Goal: Transaction & Acquisition: Download file/media

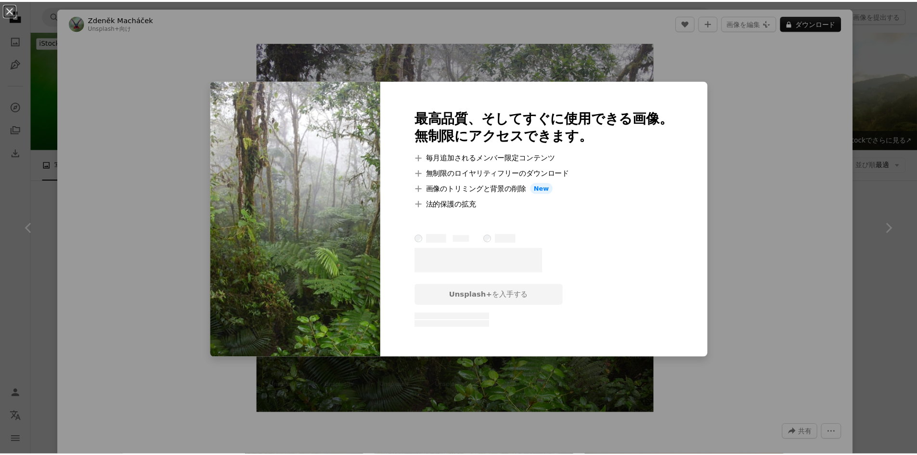
scroll to position [2118, 0]
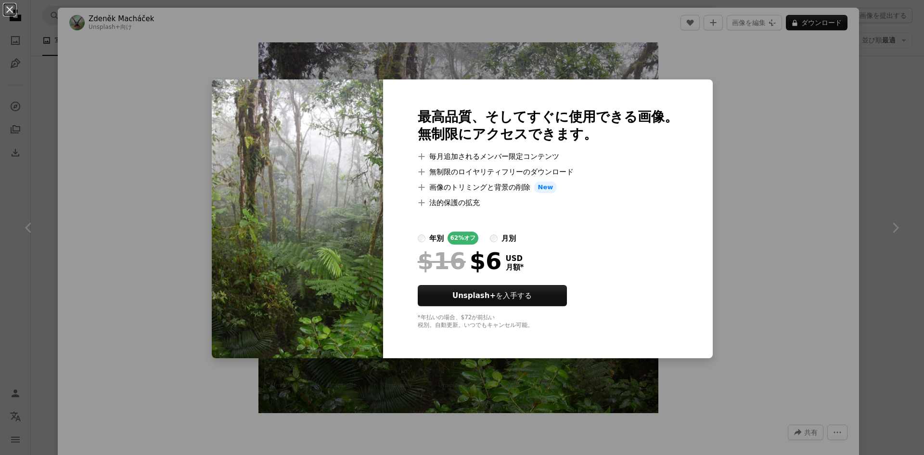
click at [771, 117] on div "An X shape 最高品質、そしてすぐに使用できる画像。 無制限にアクセスできます。 A plus sign 毎月追加されるメンバー限定コンテンツ A p…" at bounding box center [462, 227] width 924 height 455
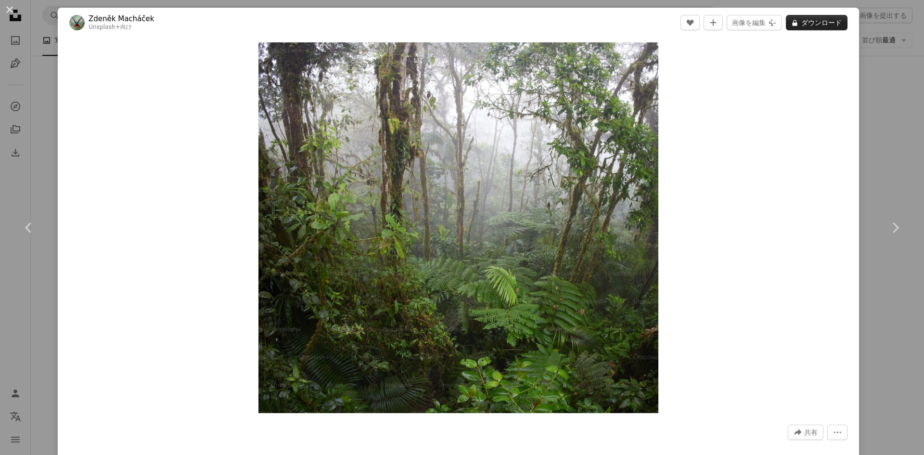
click at [797, 22] on icon at bounding box center [795, 23] width 5 height 6
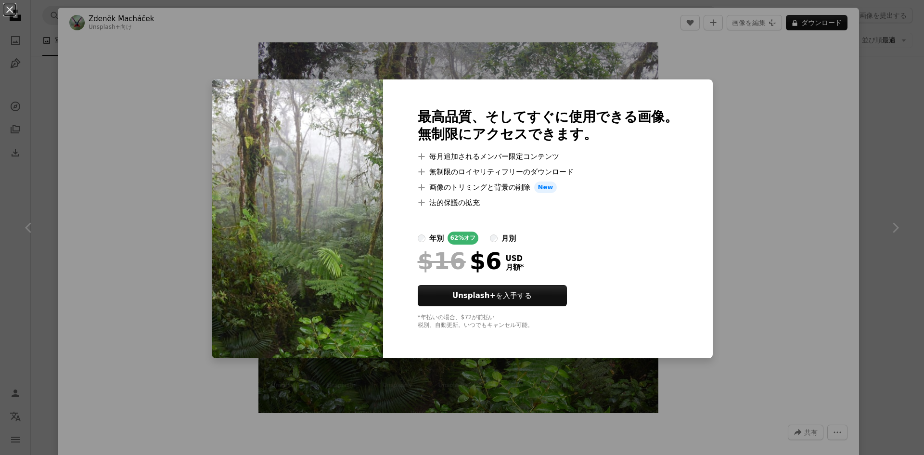
click at [766, 169] on div "An X shape 最高品質、そしてすぐに使用できる画像。 無制限にアクセスできます。 A plus sign 毎月追加されるメンバー限定コンテンツ A p…" at bounding box center [462, 227] width 924 height 455
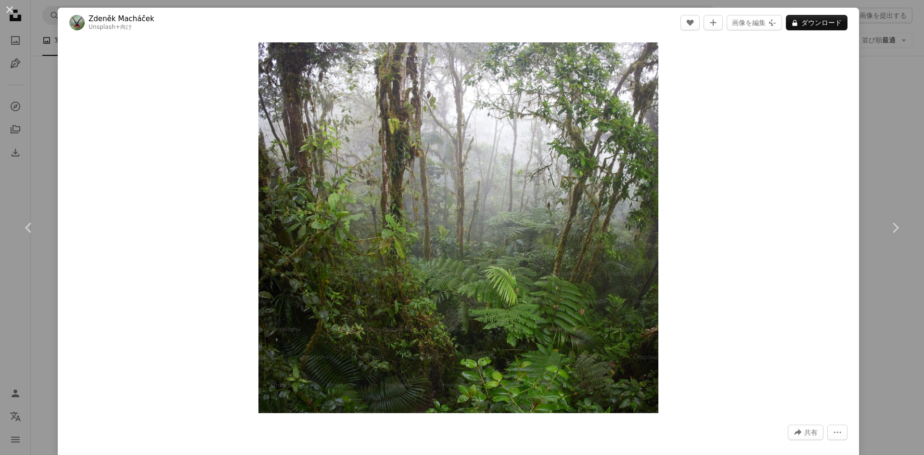
click at [10, 9] on button "An X shape" at bounding box center [10, 10] width 12 height 12
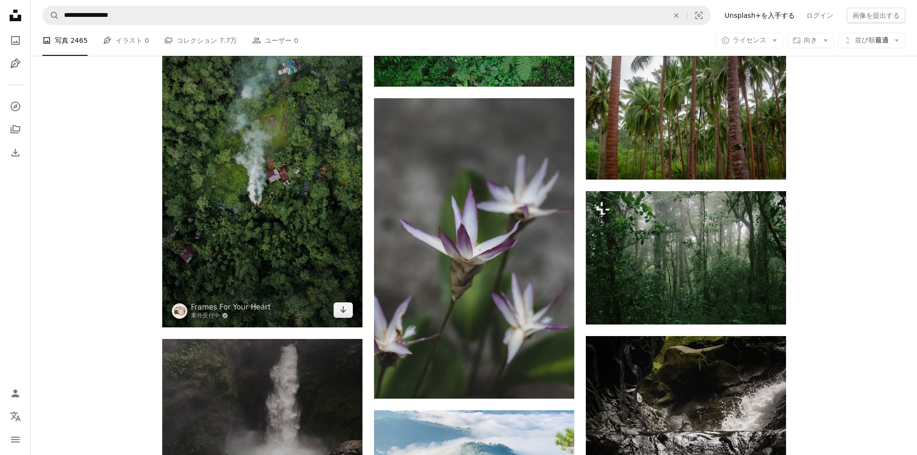
scroll to position [2695, 0]
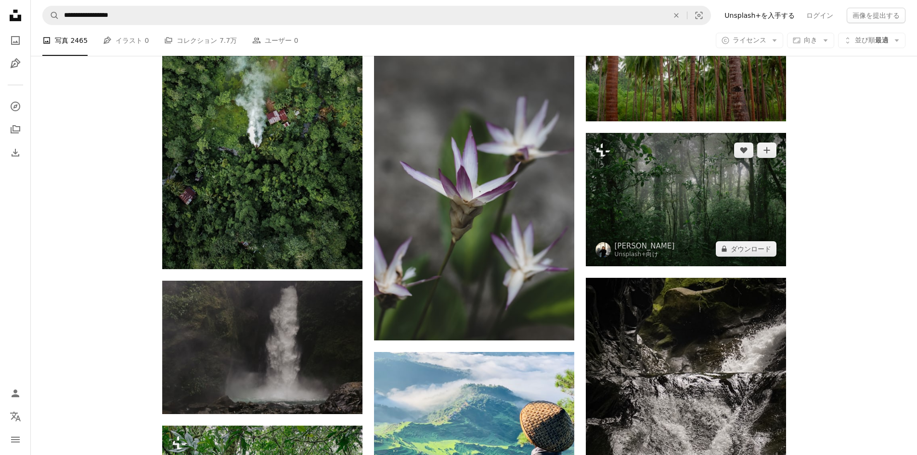
click at [653, 207] on img at bounding box center [686, 199] width 200 height 133
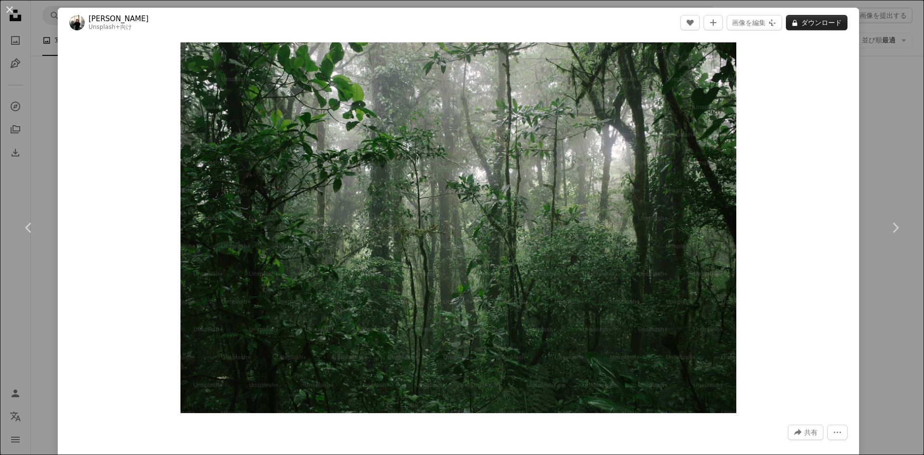
click at [809, 21] on button "A lock ダウンロード" at bounding box center [817, 22] width 62 height 15
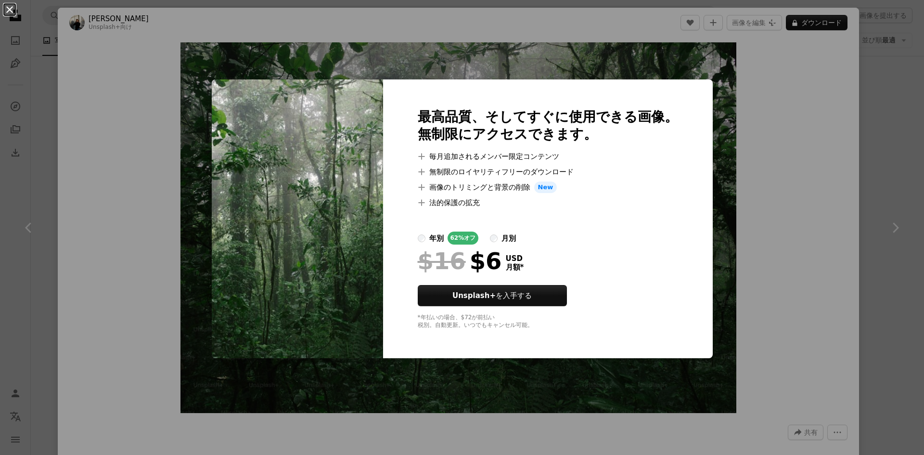
click at [7, 8] on button "An X shape" at bounding box center [10, 10] width 12 height 12
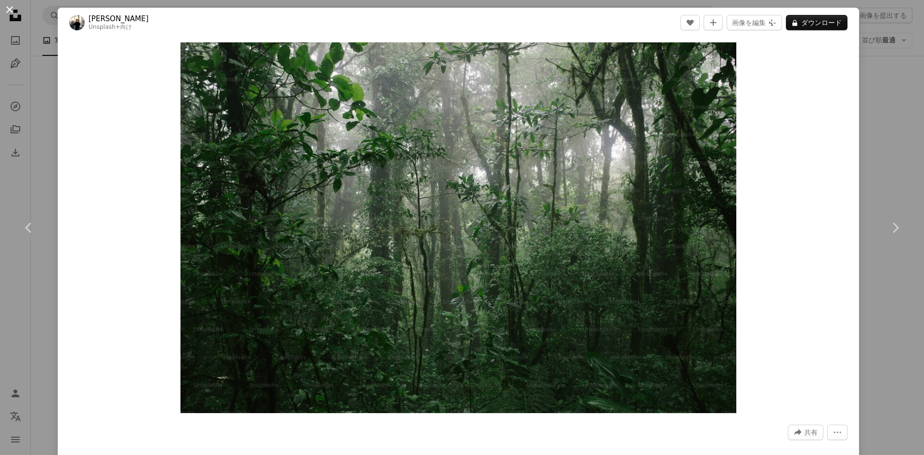
click at [12, 10] on button "An X shape" at bounding box center [10, 10] width 12 height 12
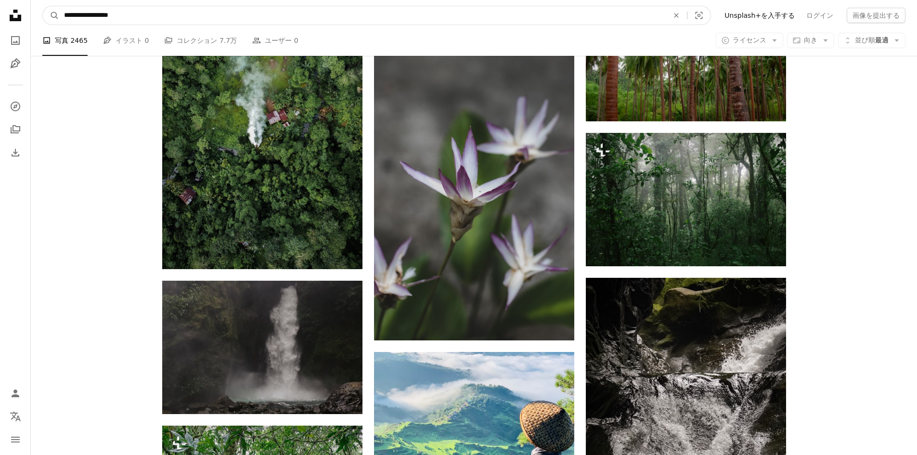
click at [132, 17] on input "**********" at bounding box center [362, 15] width 606 height 18
type input "**********"
click button "A magnifying glass" at bounding box center [51, 15] width 16 height 18
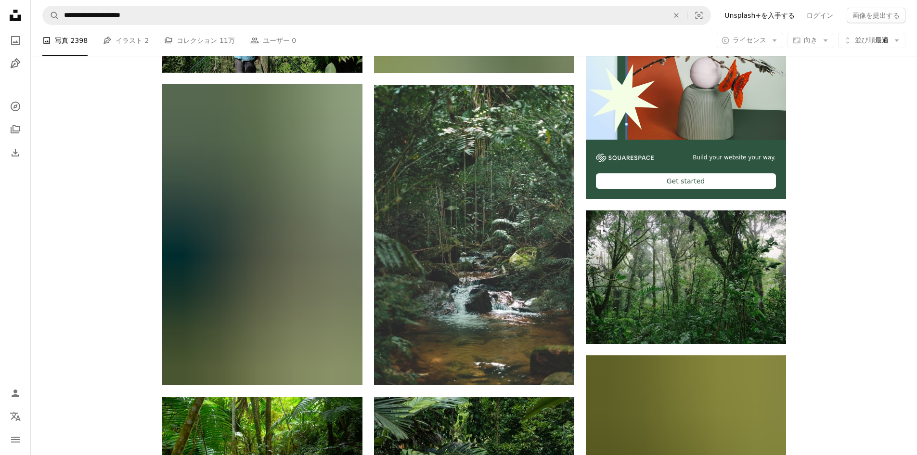
scroll to position [337, 0]
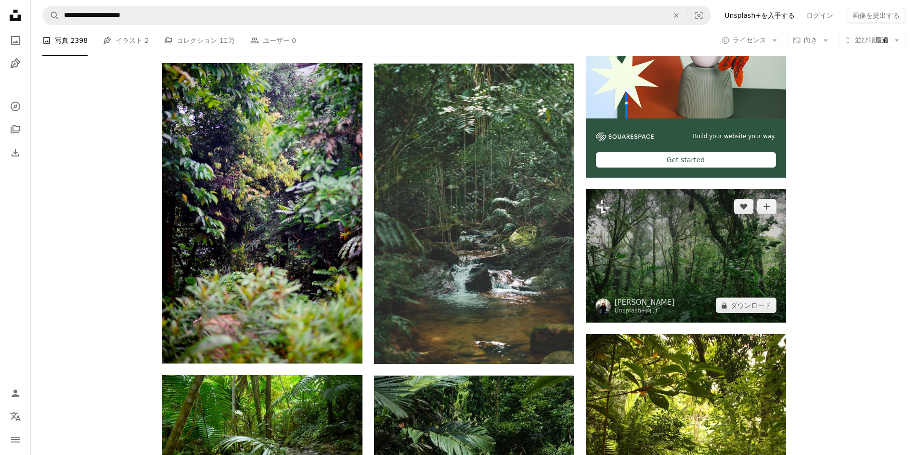
click at [679, 241] on img at bounding box center [686, 255] width 200 height 133
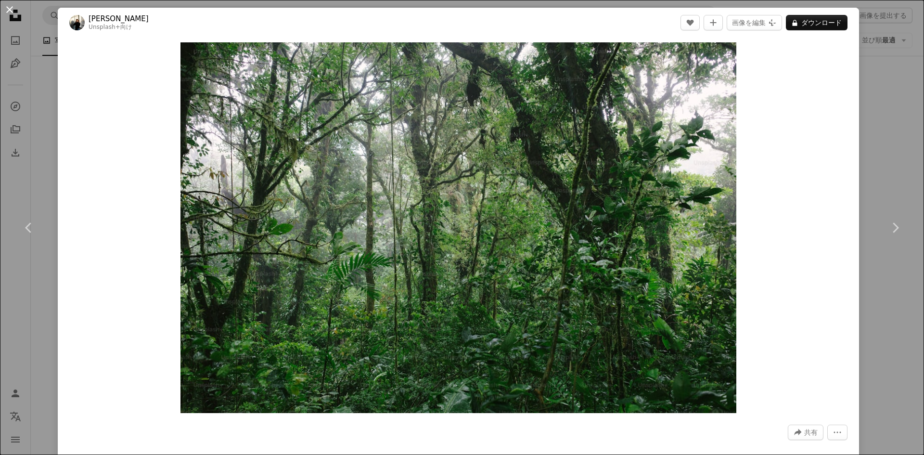
click at [10, 9] on button "An X shape" at bounding box center [10, 10] width 12 height 12
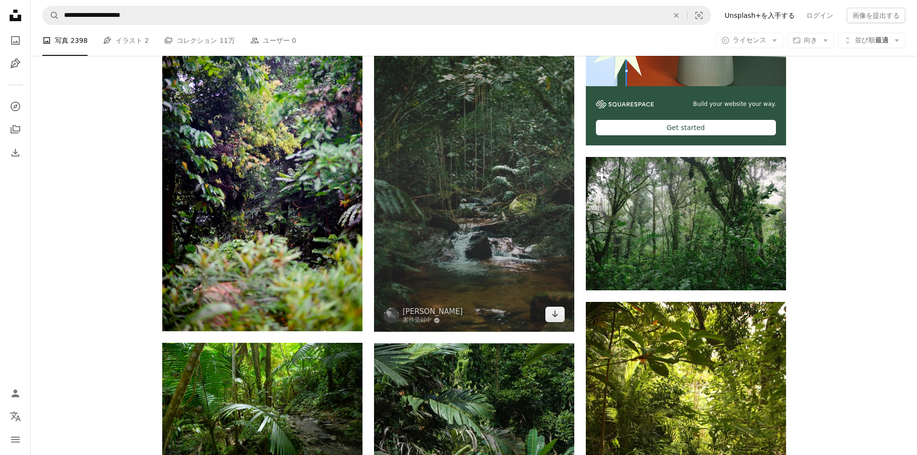
scroll to position [385, 0]
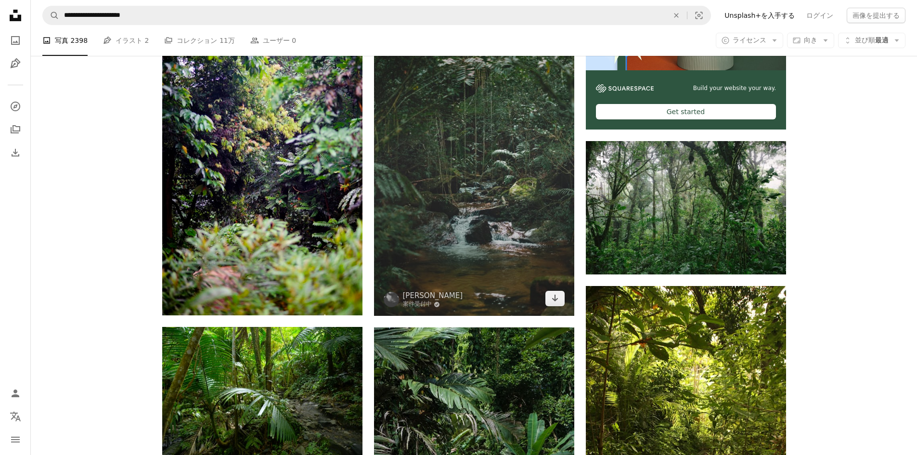
click at [462, 156] on img at bounding box center [474, 165] width 200 height 300
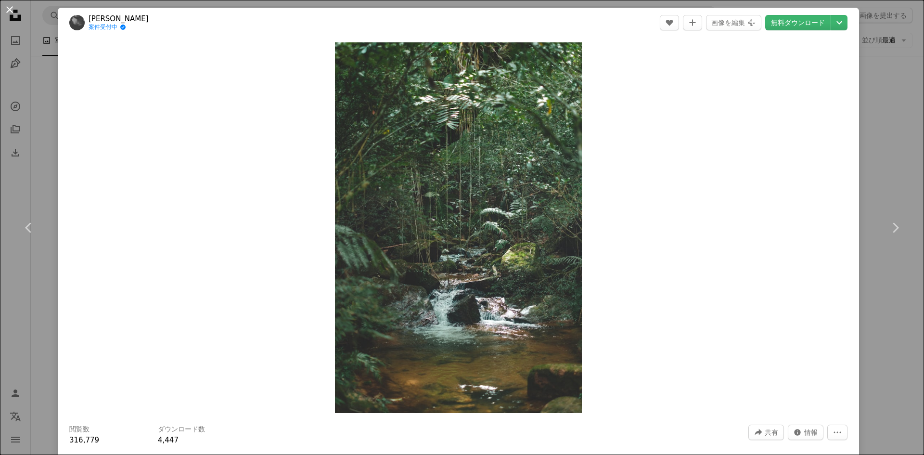
click at [12, 10] on button "An X shape" at bounding box center [10, 10] width 12 height 12
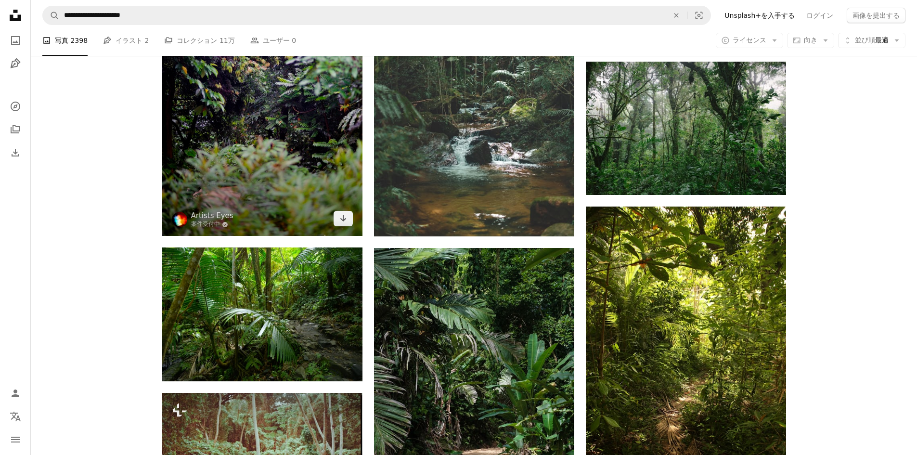
scroll to position [578, 0]
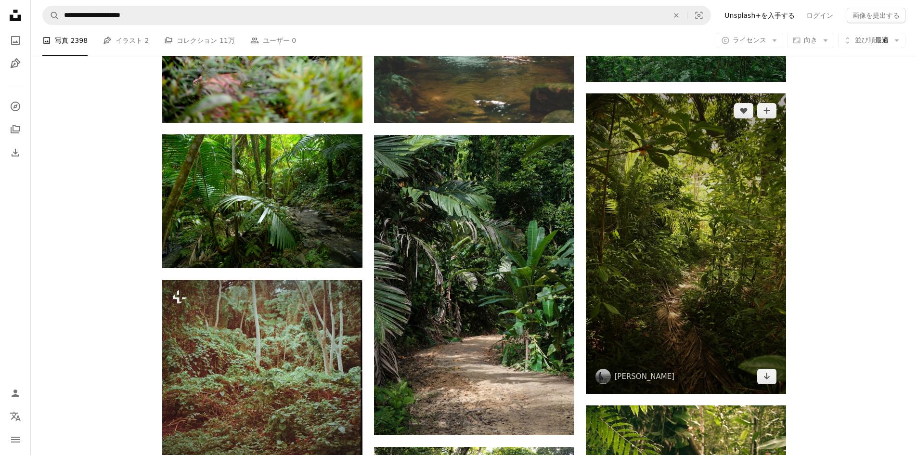
click at [642, 206] on img at bounding box center [686, 243] width 200 height 300
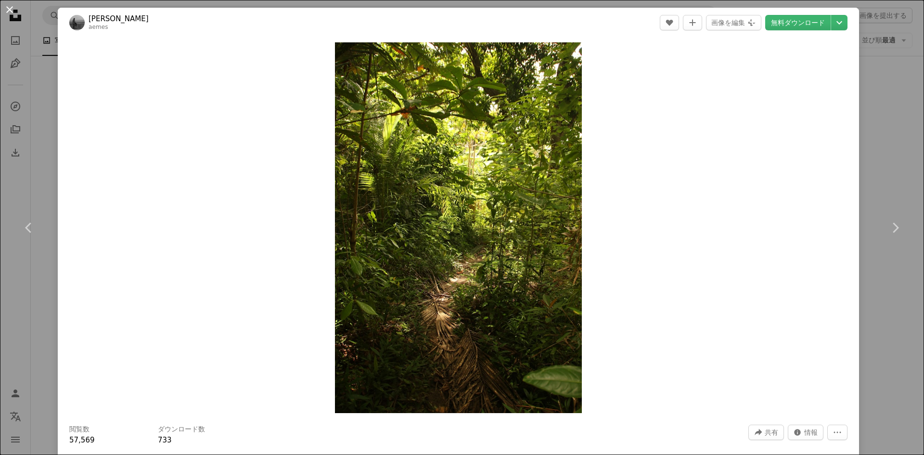
click at [11, 11] on button "An X shape" at bounding box center [10, 10] width 12 height 12
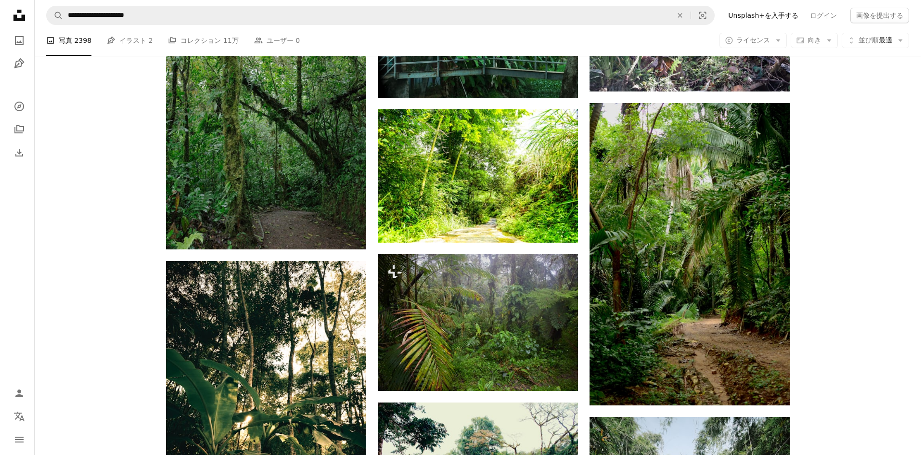
scroll to position [2118, 0]
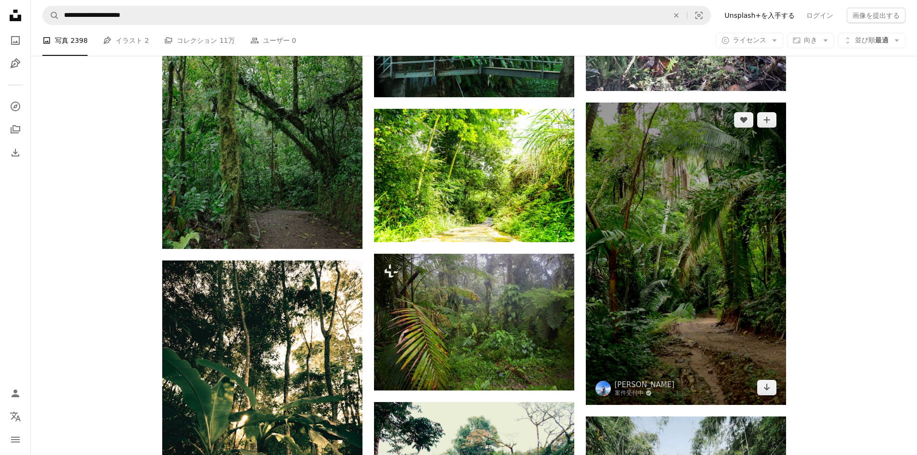
click at [665, 242] on img at bounding box center [686, 254] width 200 height 302
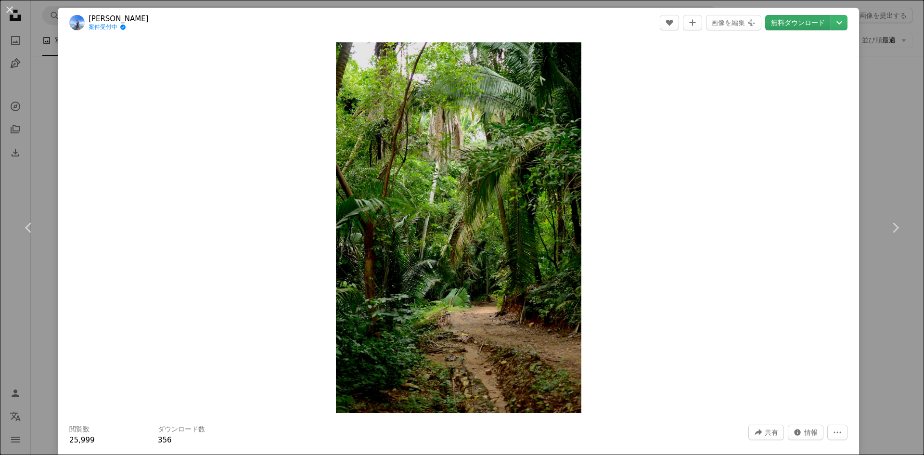
click at [808, 20] on link "無料ダウンロード" at bounding box center [797, 22] width 65 height 15
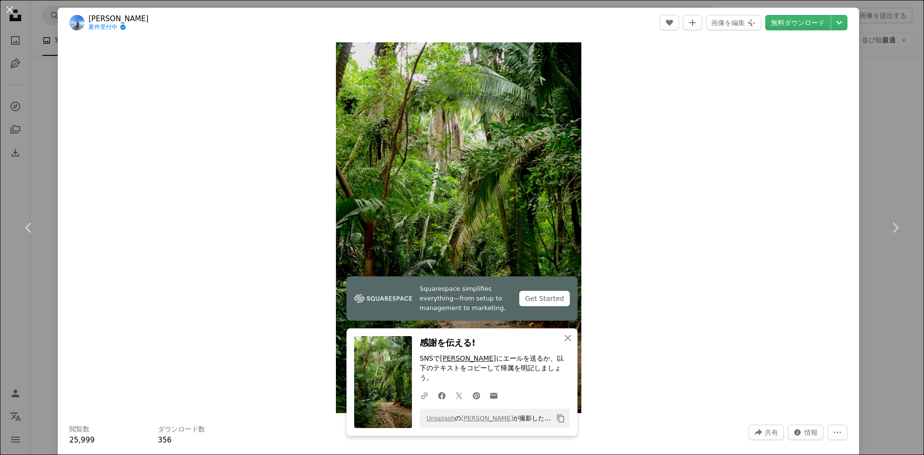
click at [451, 362] on link "[PERSON_NAME]" at bounding box center [468, 358] width 56 height 8
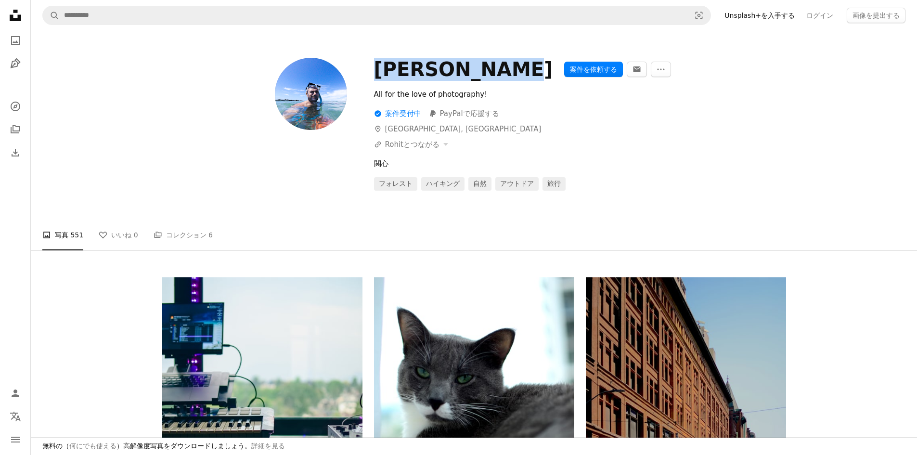
drag, startPoint x: 377, startPoint y: 69, endPoint x: 485, endPoint y: 73, distance: 107.9
click at [485, 73] on div "[PERSON_NAME]" at bounding box center [463, 69] width 179 height 23
copy div "[PERSON_NAME]"
click at [432, 73] on div "[PERSON_NAME]" at bounding box center [463, 69] width 179 height 23
drag, startPoint x: 385, startPoint y: 74, endPoint x: 486, endPoint y: 67, distance: 100.3
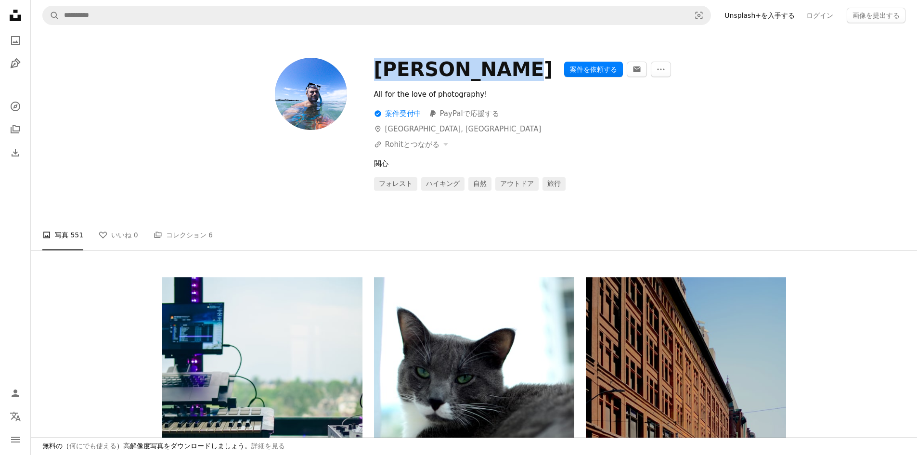
click at [486, 67] on div "[PERSON_NAME]" at bounding box center [463, 69] width 179 height 23
copy div "[PERSON_NAME]"
